Goal: Task Accomplishment & Management: Manage account settings

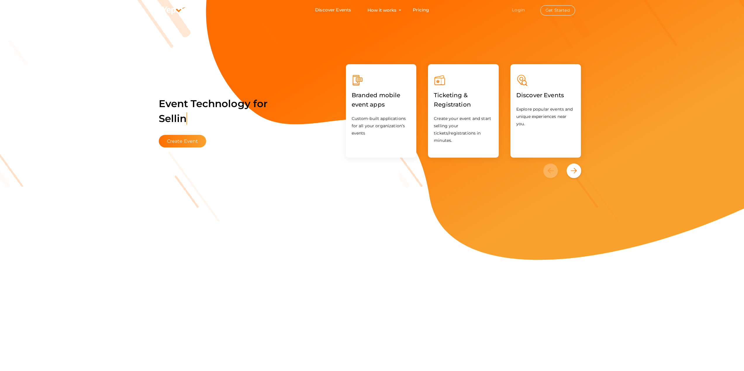
click at [521, 10] on link "Login" at bounding box center [518, 10] width 13 height 6
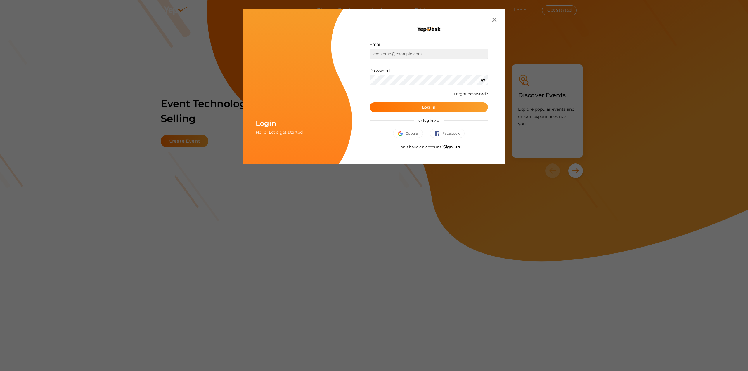
type input "[EMAIL_ADDRESS][DOMAIN_NAME]"
click at [410, 107] on button "Log In" at bounding box center [429, 108] width 118 height 10
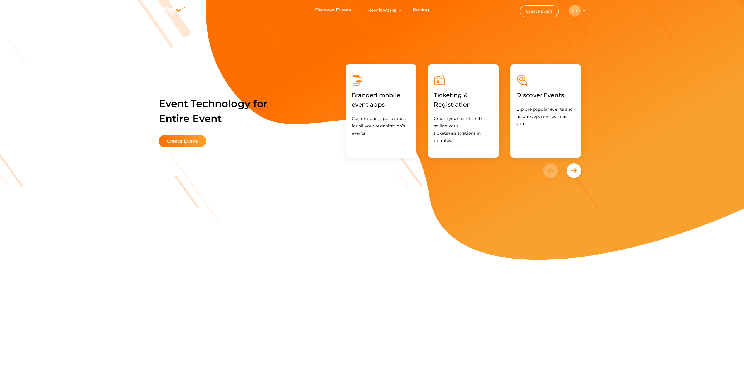
click at [575, 10] on div "BD" at bounding box center [575, 11] width 12 height 12
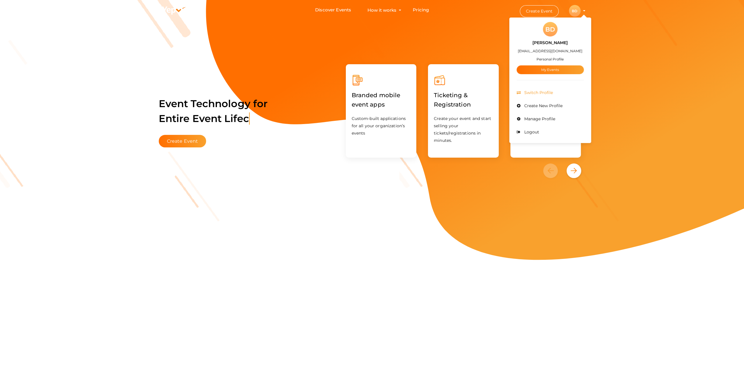
click at [544, 94] on span "Switch Profile" at bounding box center [538, 92] width 30 height 5
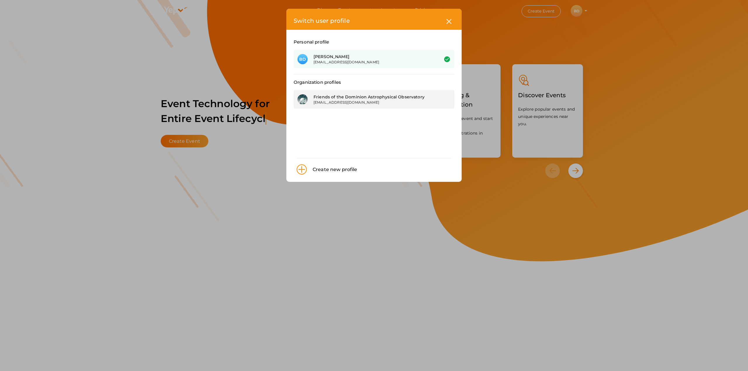
click at [326, 95] on div "Friends of the Dominion Astrophysical Observatory" at bounding box center [372, 97] width 117 height 6
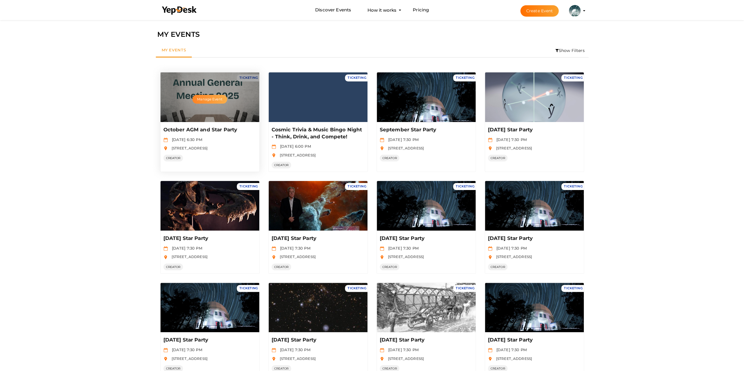
click at [202, 99] on button "Manage Event" at bounding box center [209, 99] width 34 height 9
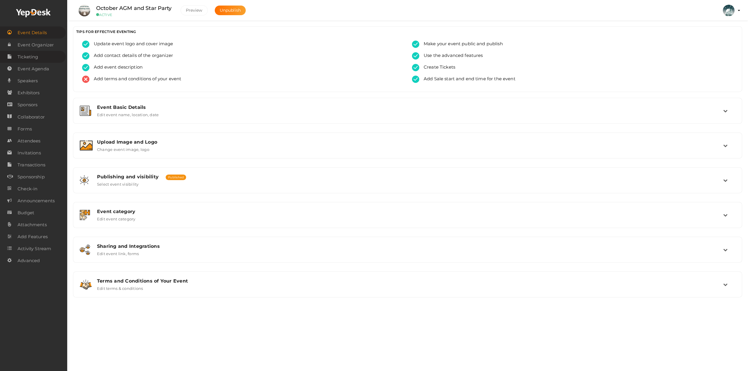
click at [35, 58] on span "Ticketing" at bounding box center [28, 57] width 20 height 12
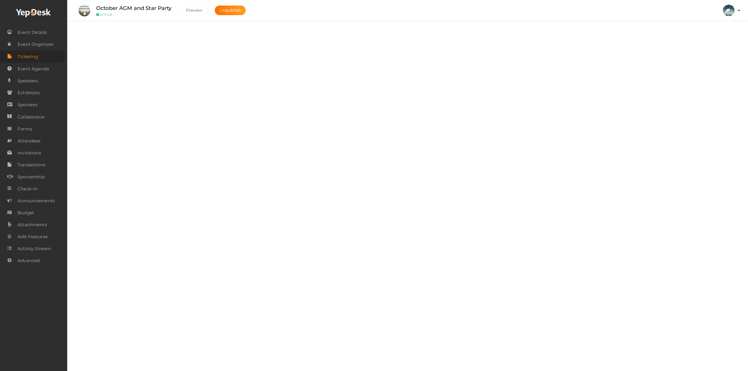
click at [121, 39] on label "Add, Edit and Remove tickets for your event" at bounding box center [140, 42] width 86 height 7
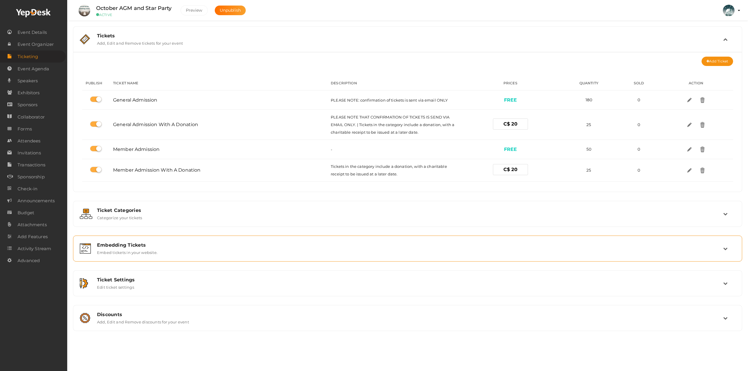
click at [119, 250] on label "Embed tickets in your website." at bounding box center [127, 251] width 60 height 7
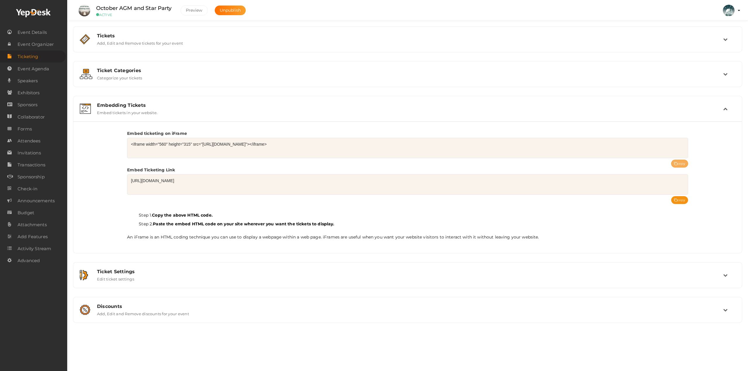
drag, startPoint x: 678, startPoint y: 162, endPoint x: 681, endPoint y: 163, distance: 3.7
click at [681, 163] on button "copy" at bounding box center [679, 164] width 17 height 8
click at [682, 162] on button "copy" at bounding box center [679, 164] width 17 height 8
click at [678, 200] on button "copy" at bounding box center [679, 200] width 17 height 8
click at [102, 37] on div "Tickets" at bounding box center [410, 36] width 626 height 6
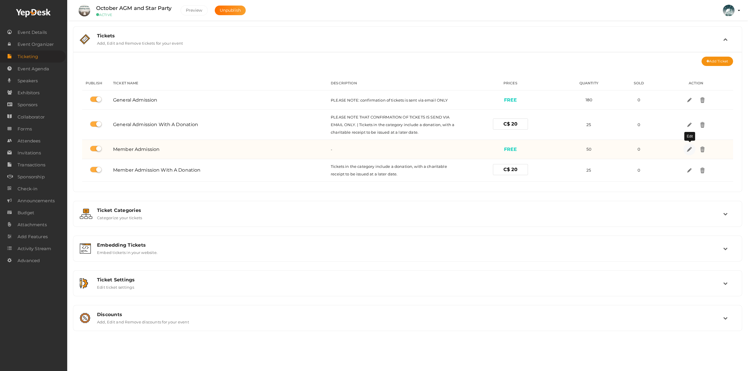
click at [689, 149] on img at bounding box center [689, 149] width 7 height 7
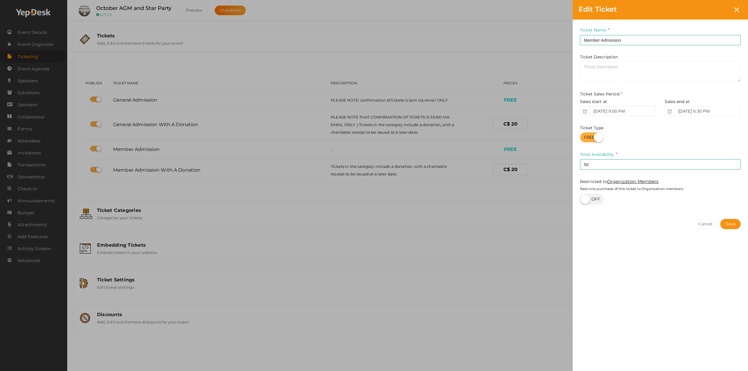
click at [627, 113] on input "Oct 04, 2025 9:00 PM" at bounding box center [623, 111] width 66 height 10
click at [630, 276] on div "Ticket Name Member Admission Required. Ticket Name already used. Ticket Descrip…" at bounding box center [660, 187] width 175 height 334
click at [495, 241] on div "Edit Ticket Ticket Name Member Admission Required. Ticket Name already used. Ti…" at bounding box center [374, 185] width 748 height 371
click at [738, 11] on icon at bounding box center [736, 9] width 5 height 5
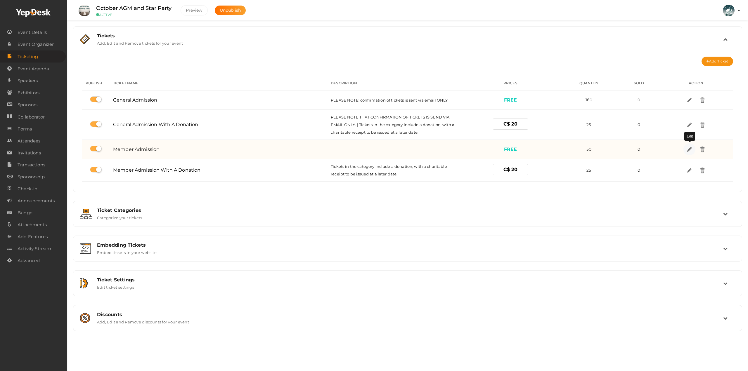
click at [691, 151] on img at bounding box center [689, 149] width 7 height 7
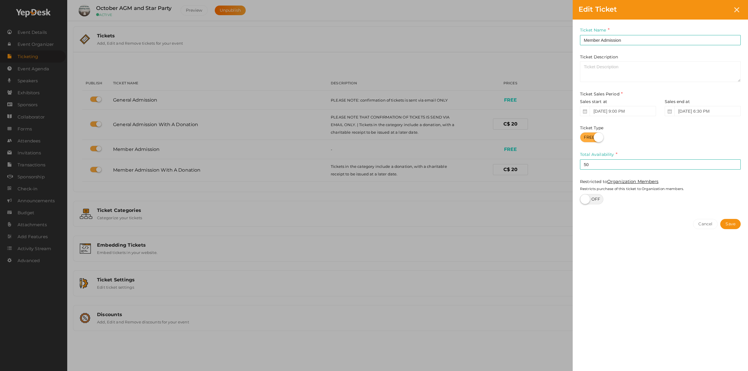
click at [492, 246] on div "Edit Ticket Ticket Name Member Admission Required. Ticket Name already used. Ti…" at bounding box center [374, 185] width 748 height 371
click at [738, 9] on icon at bounding box center [736, 9] width 5 height 5
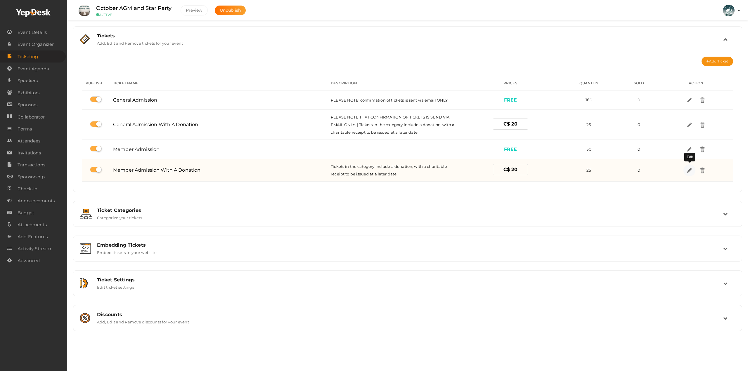
click at [689, 169] on img at bounding box center [689, 170] width 7 height 7
select select "CAD"
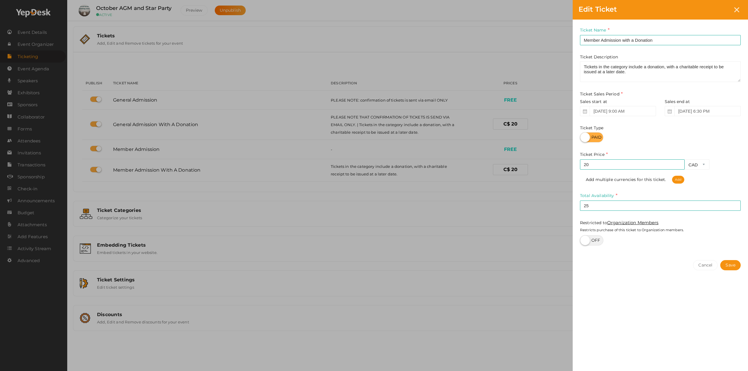
click at [464, 227] on div "Edit Ticket Ticket Name Member Admission with a Donation Required. Ticket Name …" at bounding box center [374, 185] width 748 height 371
click at [736, 8] on icon at bounding box center [736, 9] width 5 height 5
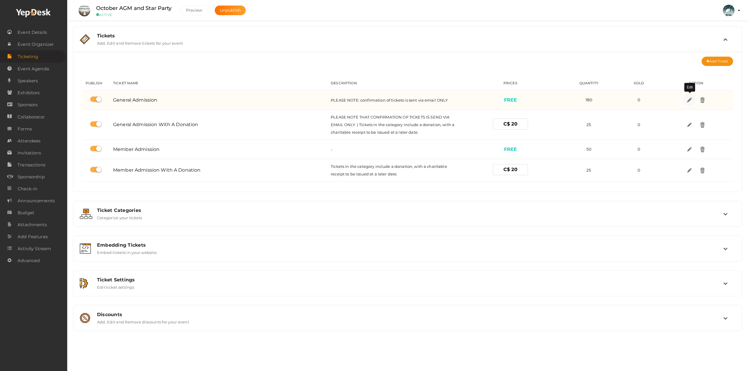
click at [690, 98] on img at bounding box center [689, 100] width 7 height 7
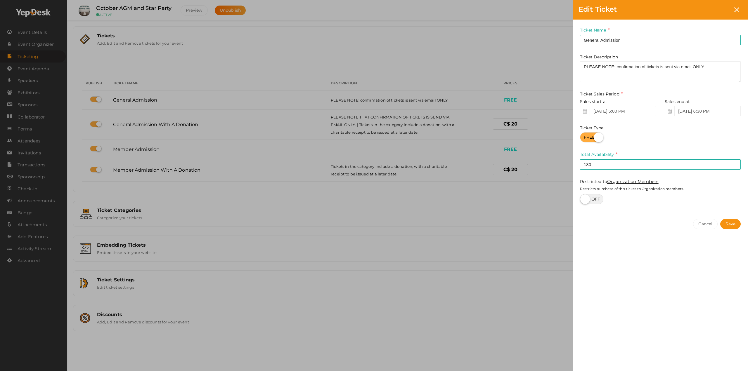
click at [478, 217] on div "Edit Ticket Ticket Name General Admission Required. Ticket Name already used. T…" at bounding box center [374, 185] width 748 height 371
click at [105, 250] on div "Edit Ticket Ticket Name General Admission Required. Ticket Name already used. T…" at bounding box center [374, 185] width 748 height 371
drag, startPoint x: 736, startPoint y: 9, endPoint x: 727, endPoint y: 22, distance: 16.1
click at [736, 9] on icon at bounding box center [736, 9] width 5 height 5
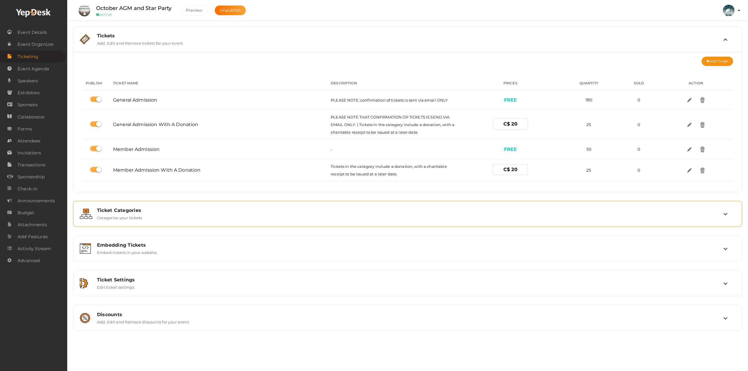
click at [115, 218] on label "Categorize your tickets" at bounding box center [119, 216] width 45 height 7
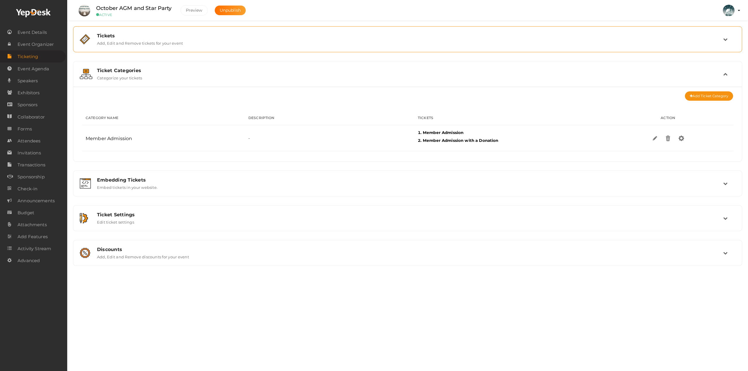
click at [171, 44] on label "Add, Edit and Remove tickets for your event" at bounding box center [140, 42] width 86 height 7
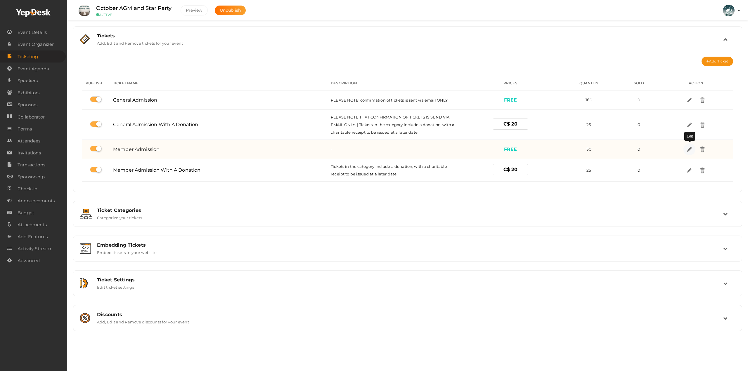
click at [691, 150] on img at bounding box center [689, 149] width 7 height 7
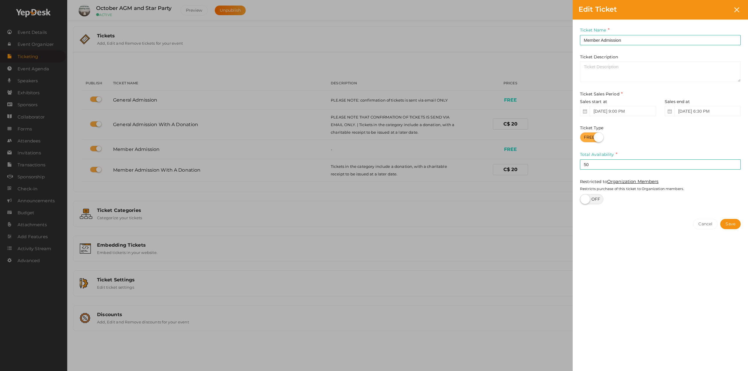
click at [413, 316] on div "Edit Ticket Ticket Name Member Admission Required. Ticket Name already used. Ti…" at bounding box center [374, 185] width 748 height 371
click at [734, 11] on div at bounding box center [737, 9] width 11 height 11
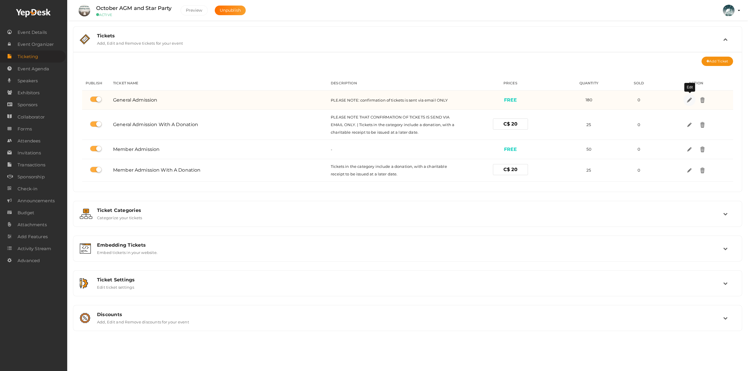
click at [689, 98] on img at bounding box center [689, 100] width 7 height 7
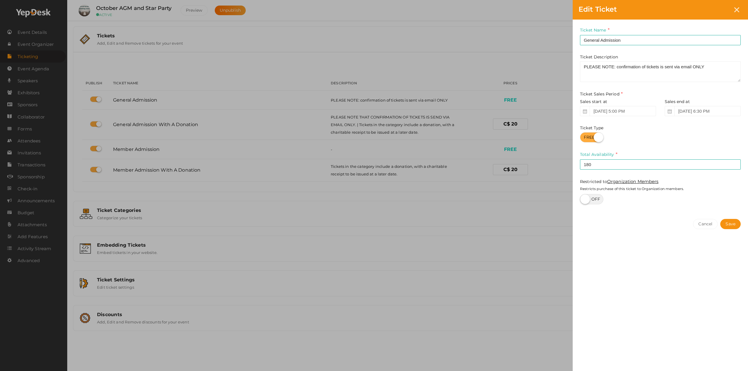
click at [281, 312] on div "Edit Ticket Ticket Name General Admission Required. Ticket Name already used. T…" at bounding box center [374, 185] width 748 height 371
click at [119, 223] on div "Edit Ticket Ticket Name General Admission Required. Ticket Name already used. T…" at bounding box center [374, 185] width 748 height 371
click at [123, 212] on div "Edit Ticket Ticket Name General Admission Required. Ticket Name already used. T…" at bounding box center [374, 185] width 748 height 371
click at [316, 265] on div "Edit Ticket Ticket Name General Admission Required. Ticket Name already used. T…" at bounding box center [374, 185] width 748 height 371
click at [735, 10] on icon at bounding box center [736, 9] width 5 height 5
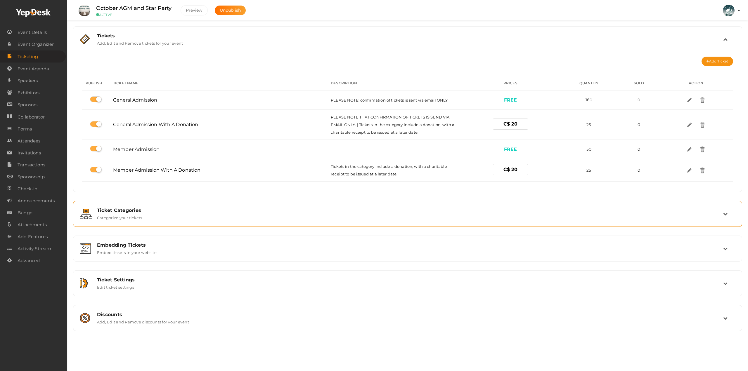
click at [178, 215] on div "Ticket Categories Categorize your tickets" at bounding box center [408, 214] width 631 height 13
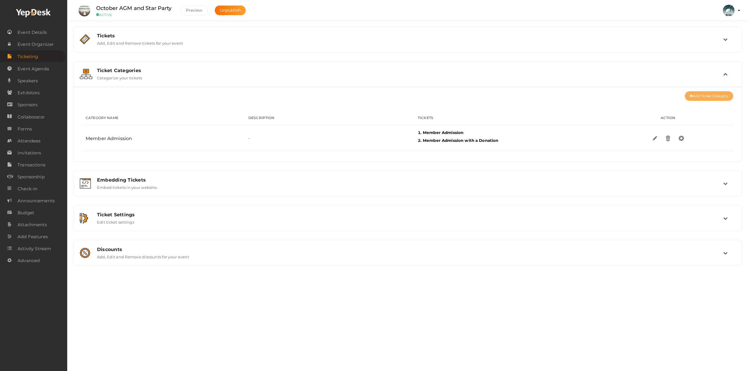
click at [713, 94] on button "Add Ticket Category" at bounding box center [709, 95] width 48 height 9
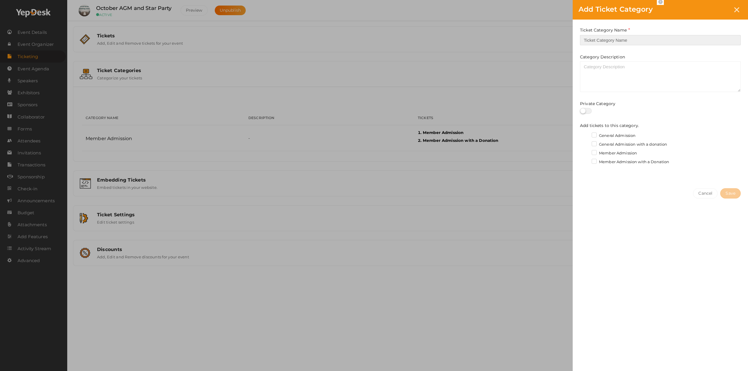
click at [607, 39] on input "text" at bounding box center [660, 40] width 161 height 10
type input "General Admission"
click at [729, 199] on div "Cancel Save" at bounding box center [660, 205] width 175 height 45
click at [594, 132] on div "Add tickets to this category. General Admission General Admission with a donati…" at bounding box center [660, 145] width 161 height 44
click at [596, 138] on label "General Admission" at bounding box center [614, 136] width 44 height 6
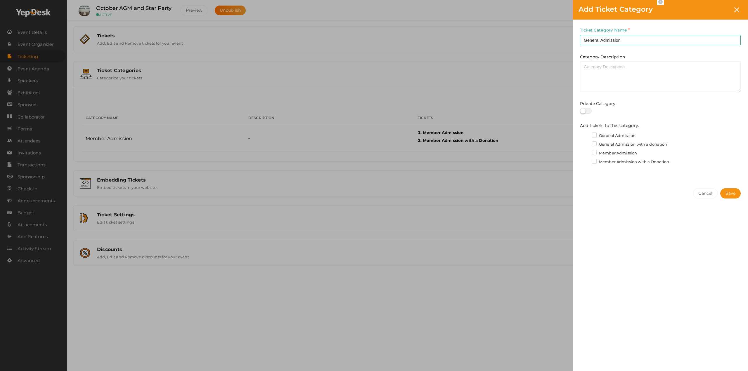
click at [586, 134] on input "General Admission" at bounding box center [586, 134] width 0 height 0
click at [596, 142] on label "General Admission with a donation" at bounding box center [630, 145] width 76 height 6
click at [586, 143] on input "General Admission with a donation" at bounding box center [586, 143] width 0 height 0
click at [727, 193] on span "Save" at bounding box center [731, 194] width 10 height 6
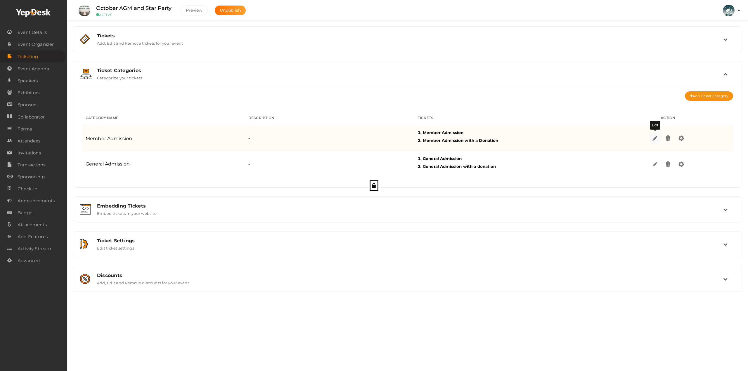
click at [653, 139] on img at bounding box center [654, 138] width 7 height 7
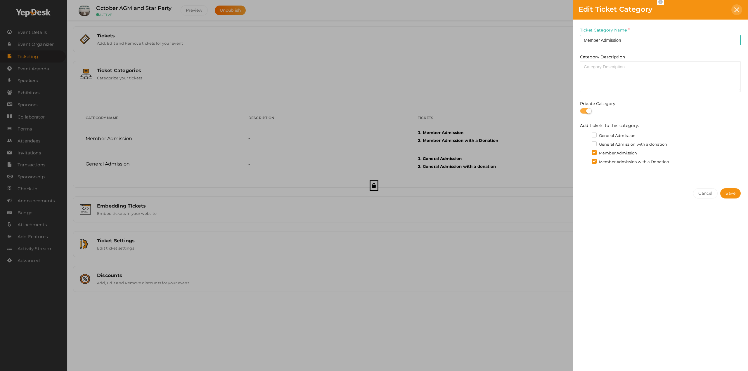
click at [735, 10] on icon at bounding box center [736, 9] width 5 height 5
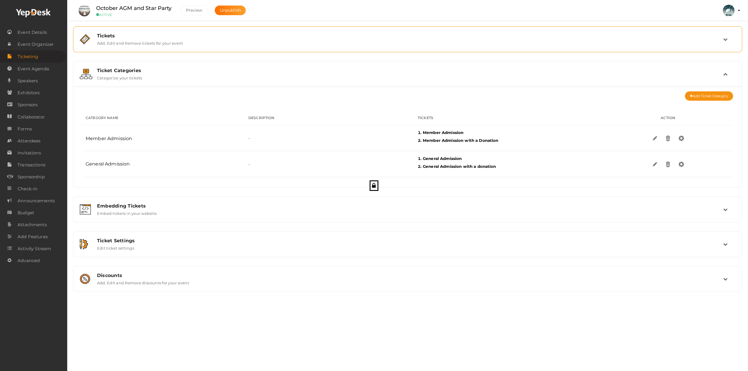
click at [127, 41] on label "Add, Edit and Remove tickets for your event" at bounding box center [140, 42] width 86 height 7
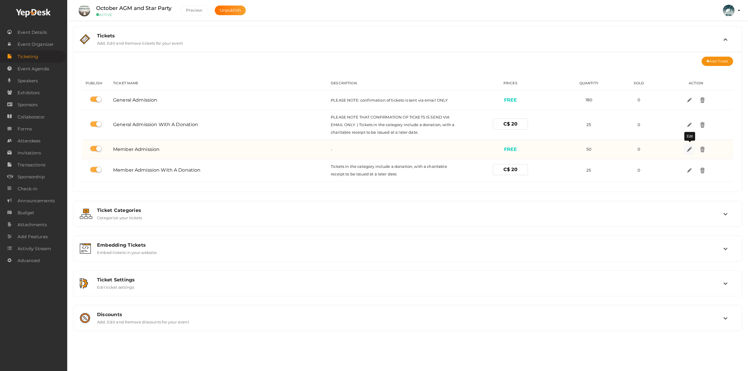
click at [690, 151] on img at bounding box center [689, 149] width 7 height 7
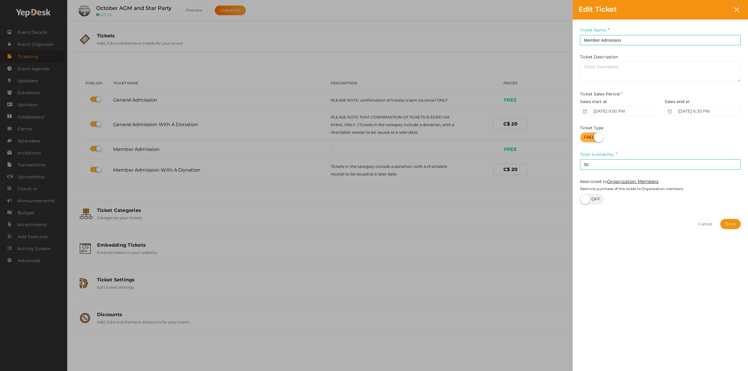
click at [457, 309] on div "Edit Ticket Ticket Name Member Admission Required. Ticket Name already used. Ti…" at bounding box center [374, 185] width 748 height 371
drag, startPoint x: 738, startPoint y: 13, endPoint x: 736, endPoint y: 16, distance: 3.3
click at [737, 15] on div "Edit Ticket" at bounding box center [660, 10] width 175 height 20
click at [740, 7] on div at bounding box center [737, 9] width 11 height 11
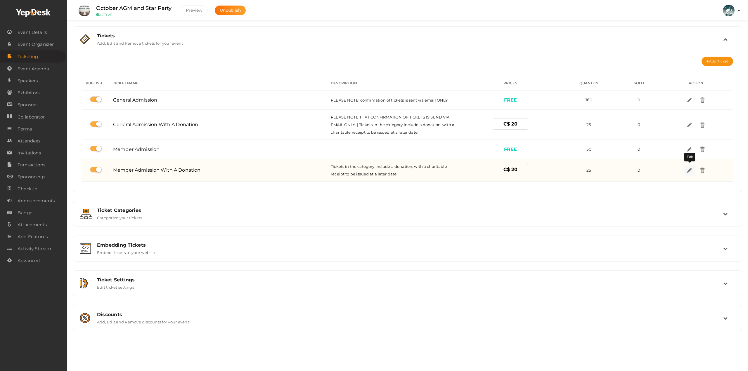
click at [690, 171] on img at bounding box center [689, 170] width 7 height 7
select select "CAD"
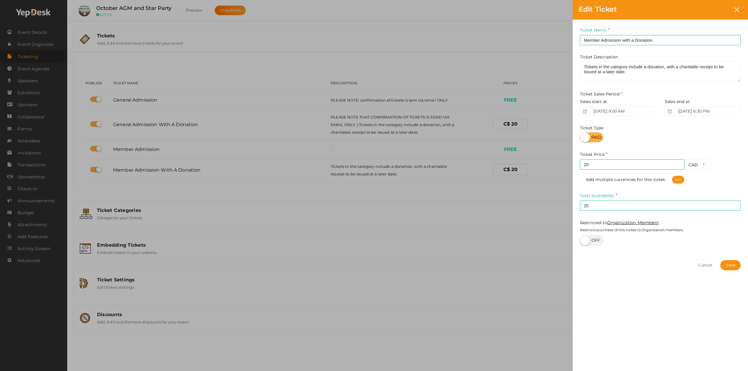
click at [485, 263] on div "Edit Ticket Ticket Name Member Admission with a Donation Required. Ticket Name …" at bounding box center [374, 185] width 748 height 371
click at [736, 10] on icon at bounding box center [736, 9] width 5 height 5
